Goal: Transaction & Acquisition: Purchase product/service

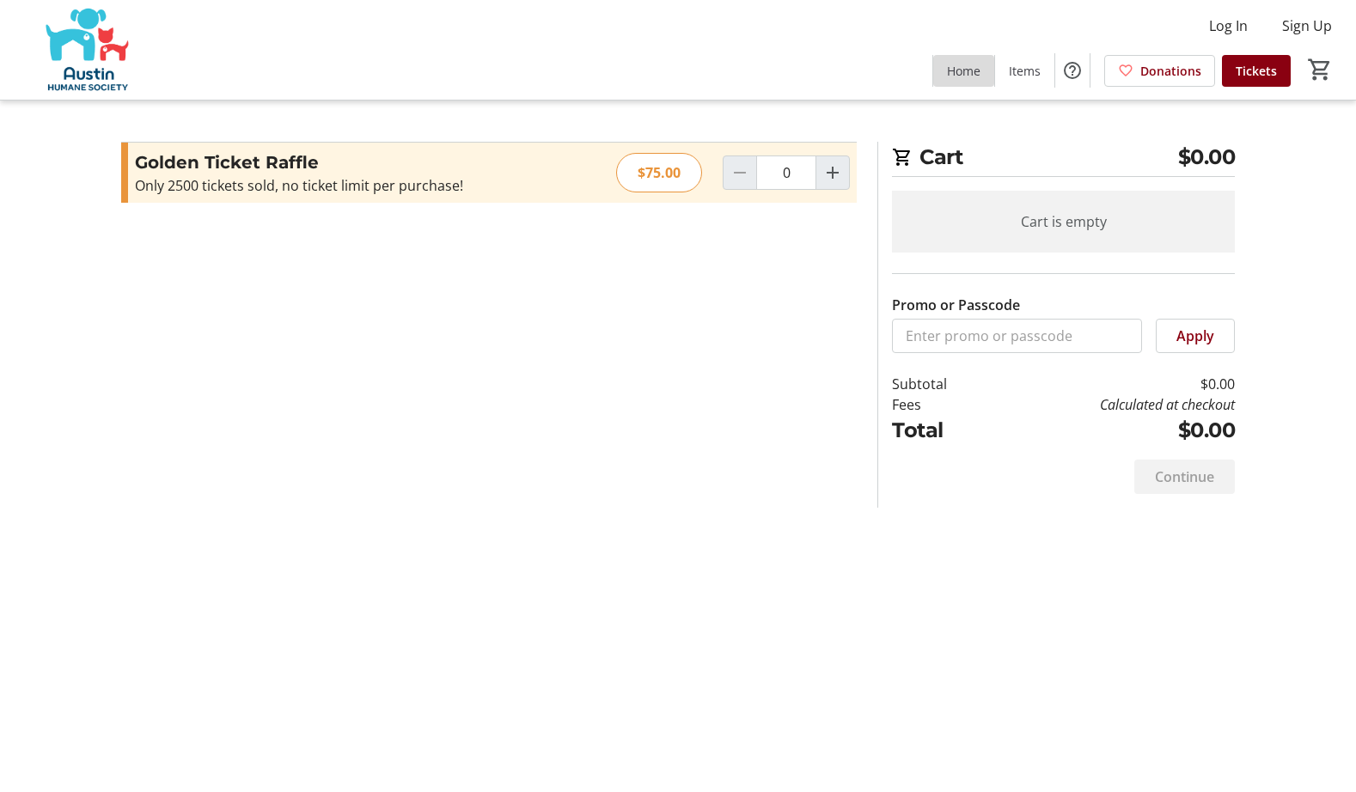
click at [958, 63] on span "Home" at bounding box center [964, 71] width 34 height 18
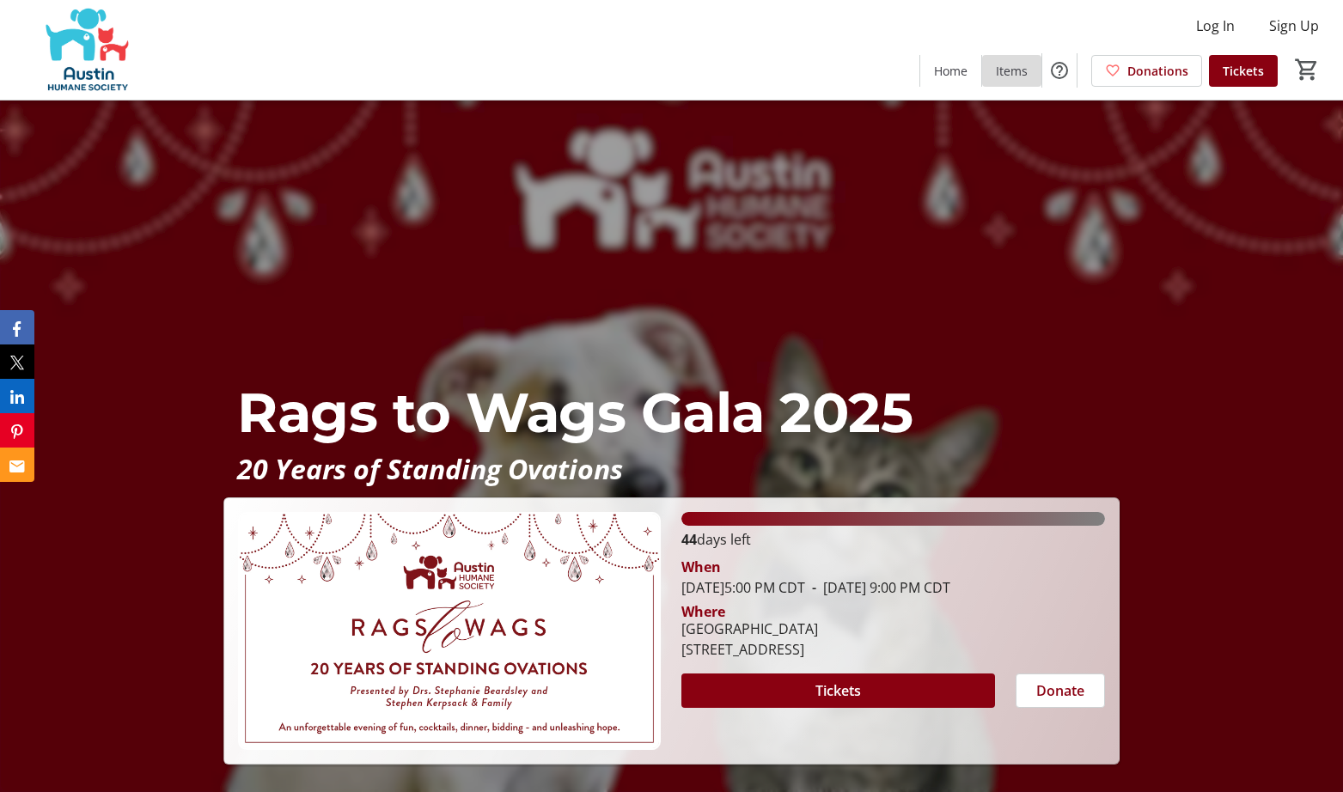
click at [1019, 78] on span "Items" at bounding box center [1012, 71] width 32 height 18
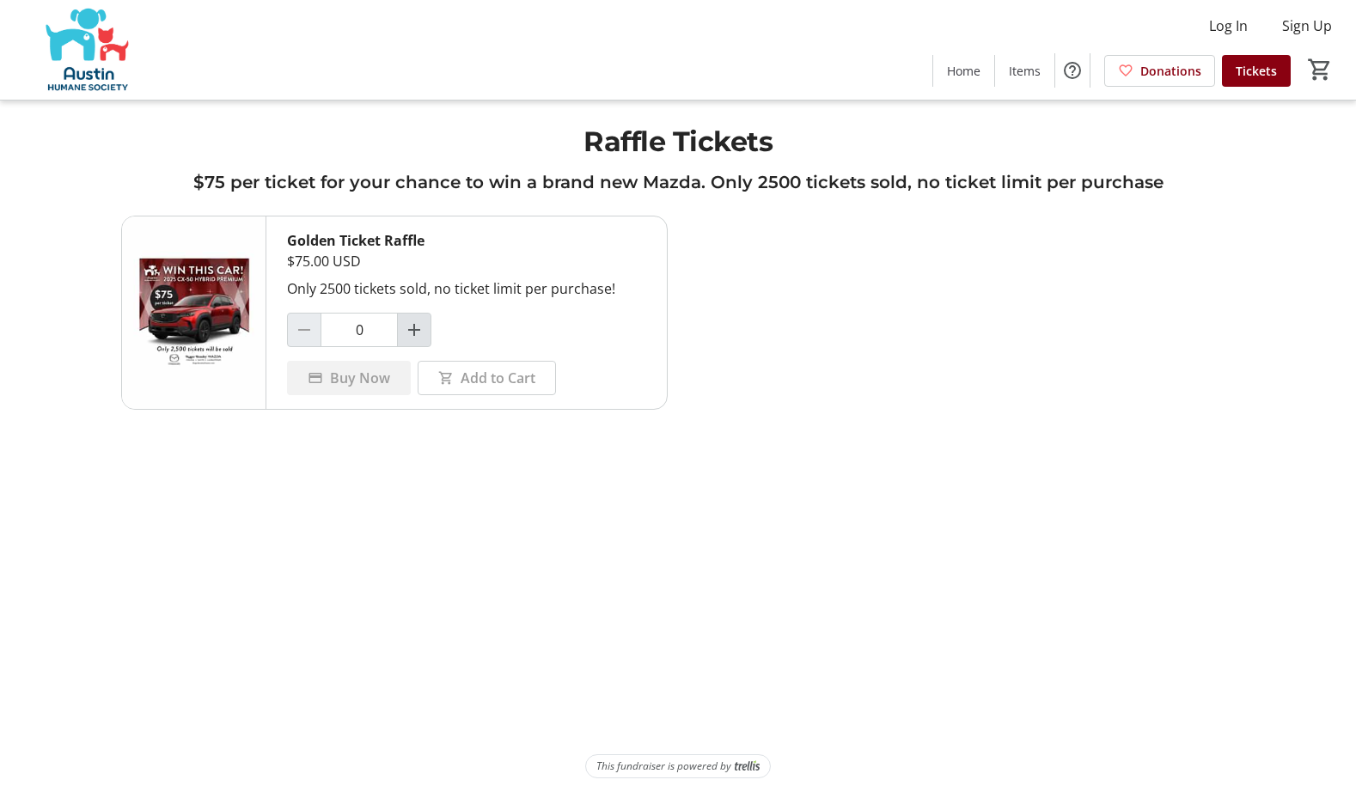
click at [409, 322] on mat-icon "Increment by one" at bounding box center [414, 330] width 21 height 21
type input "2"
